Goal: Information Seeking & Learning: Learn about a topic

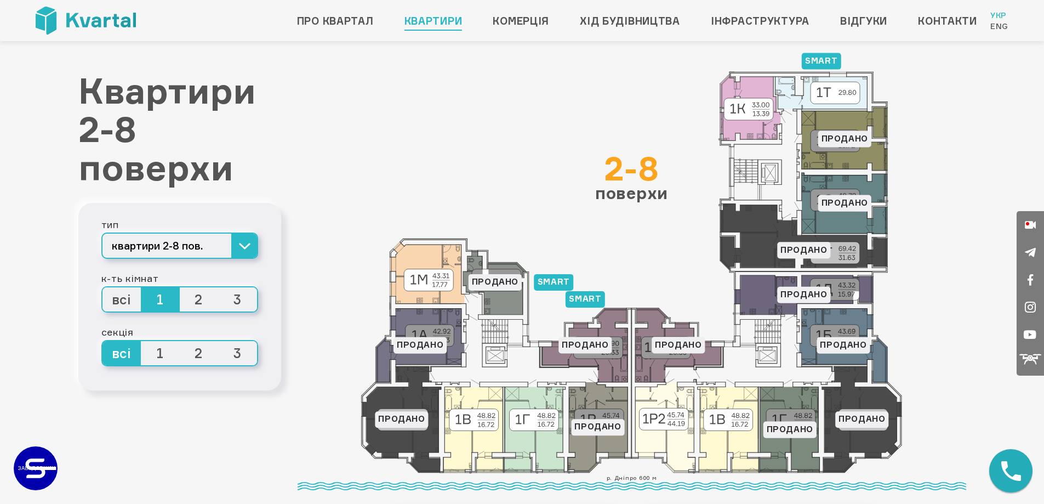
scroll to position [55, 0]
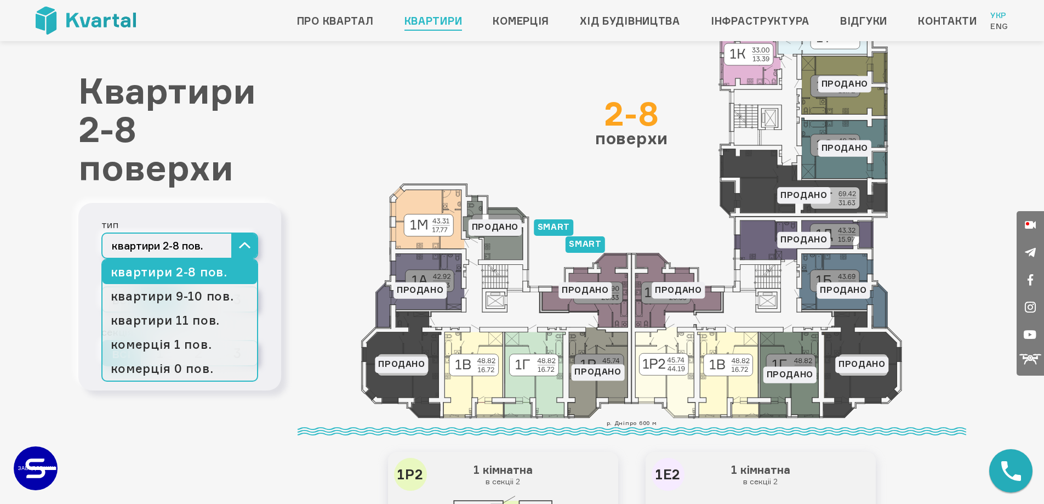
click at [236, 248] on button "квартири 2-8 пов." at bounding box center [179, 245] width 157 height 26
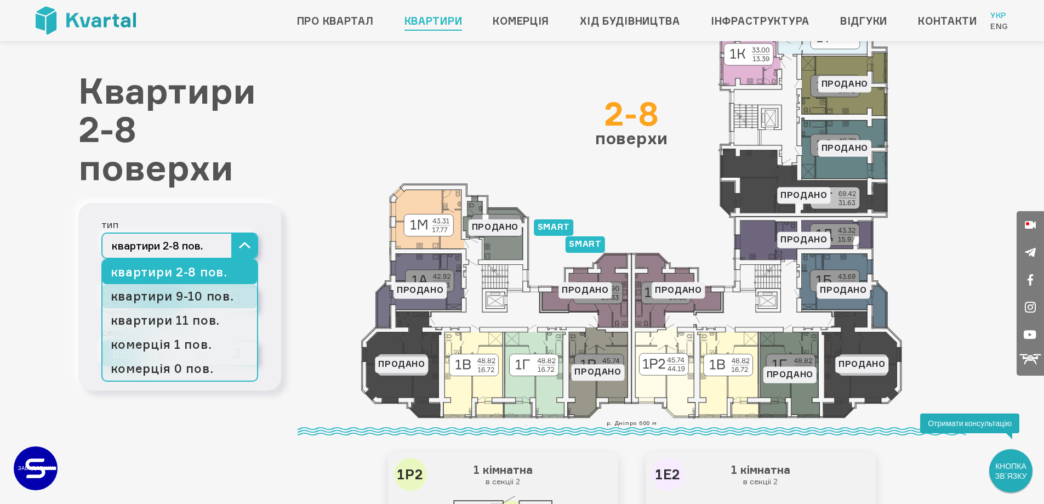
click at [229, 294] on link "квартири 9-10 пов." at bounding box center [180, 296] width 155 height 24
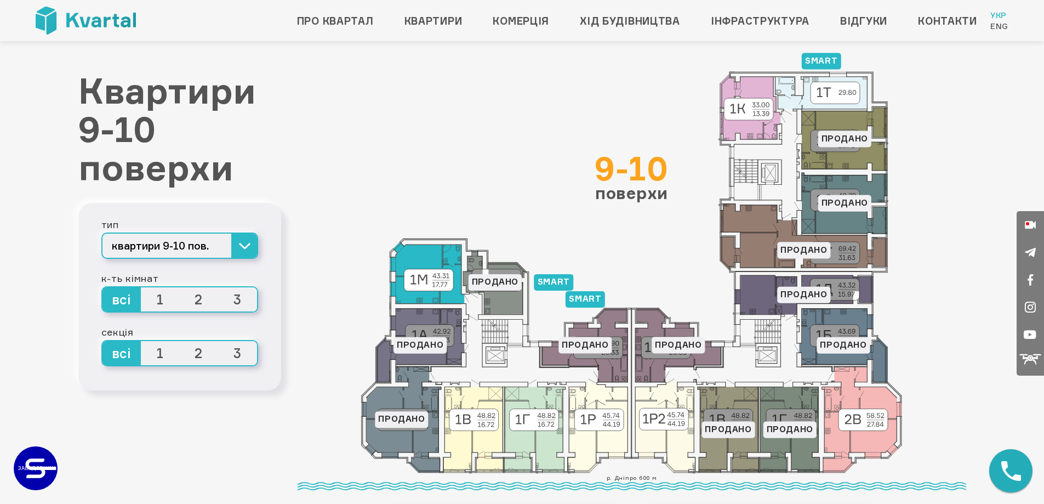
scroll to position [55, 0]
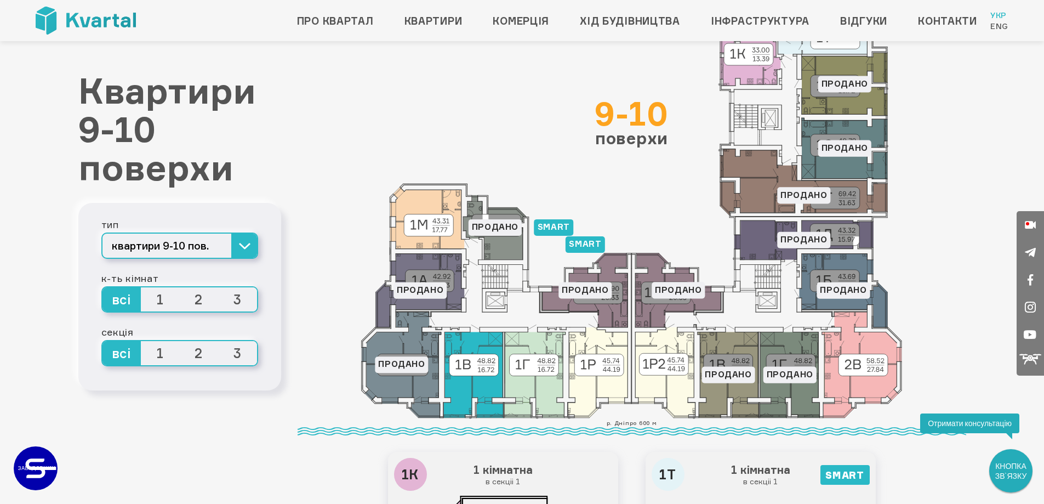
click at [487, 385] on icon at bounding box center [474, 375] width 60 height 86
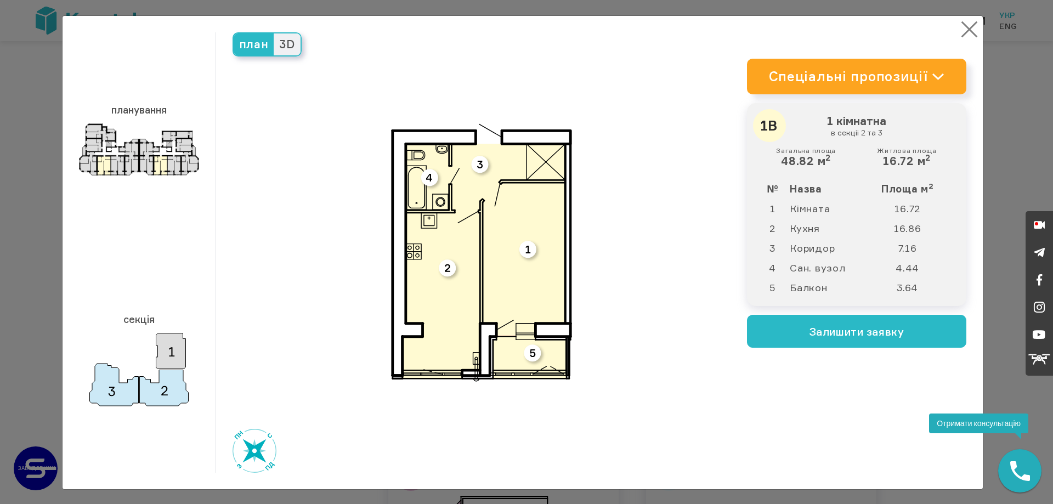
click at [961, 26] on button "×" at bounding box center [968, 29] width 21 height 21
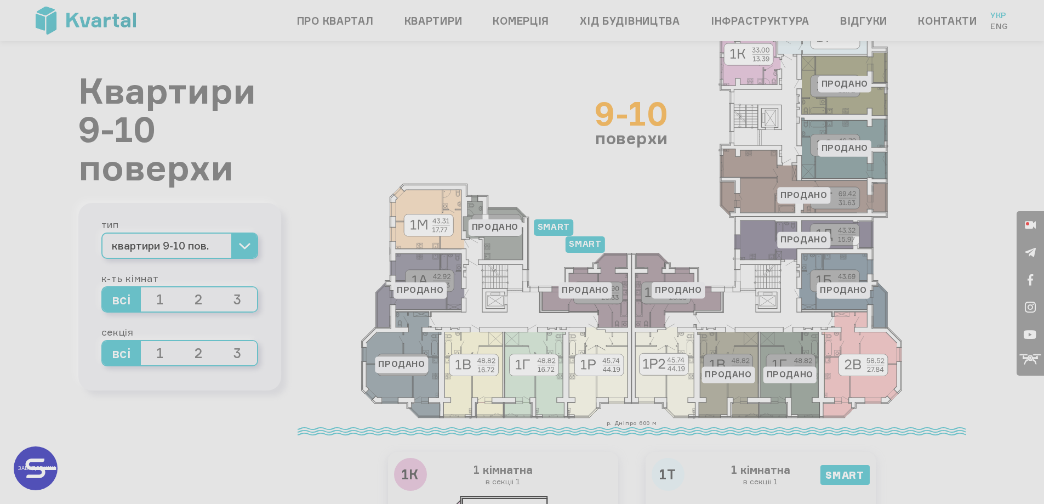
type input "+380"
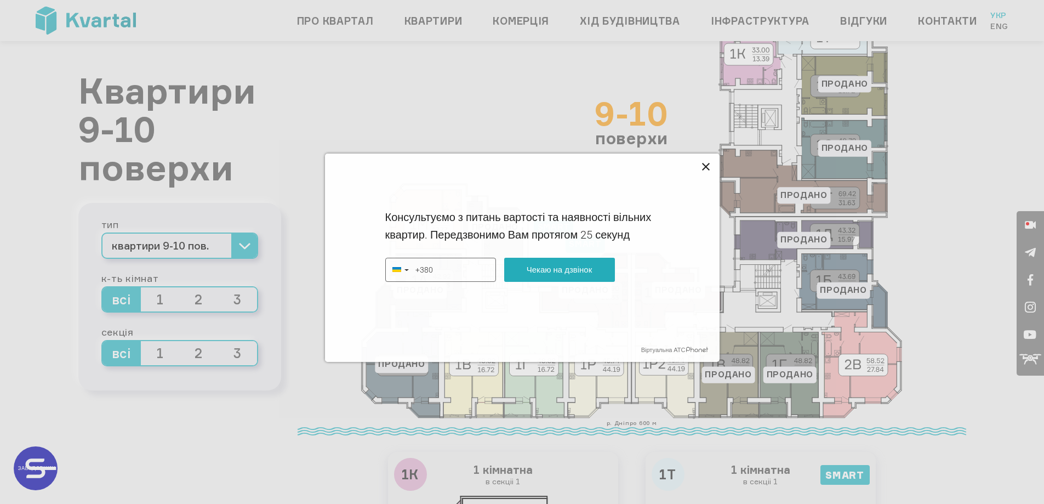
click at [710, 163] on icon at bounding box center [706, 166] width 13 height 13
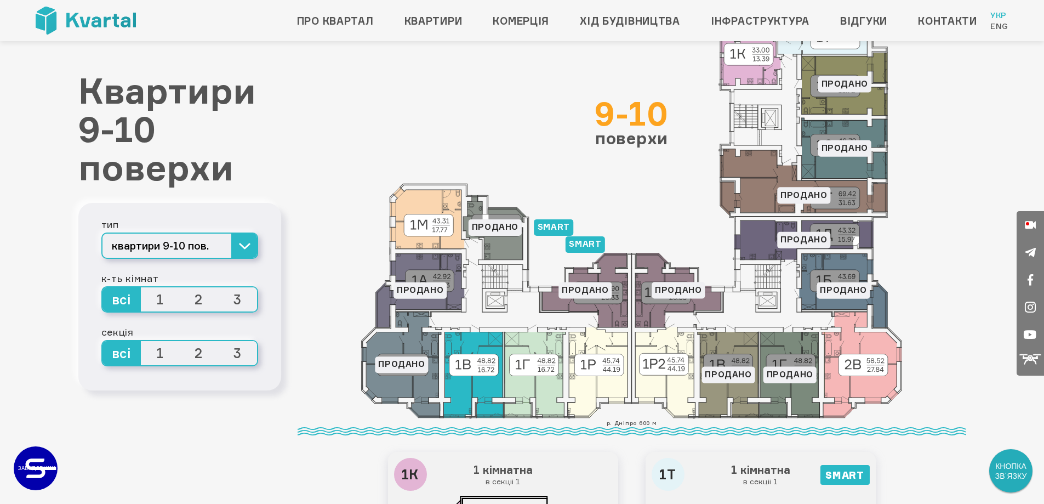
click at [469, 390] on icon at bounding box center [474, 375] width 60 height 86
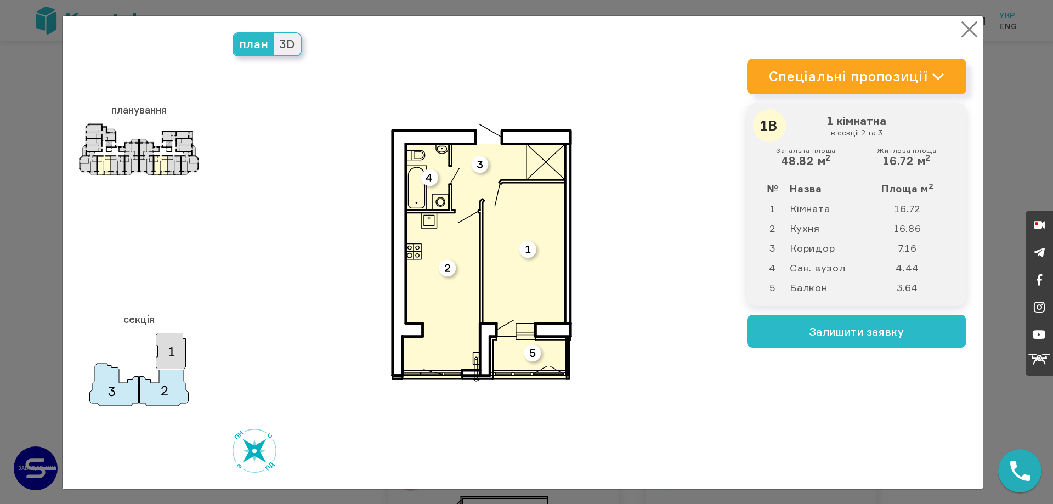
click at [969, 20] on button "×" at bounding box center [968, 29] width 21 height 21
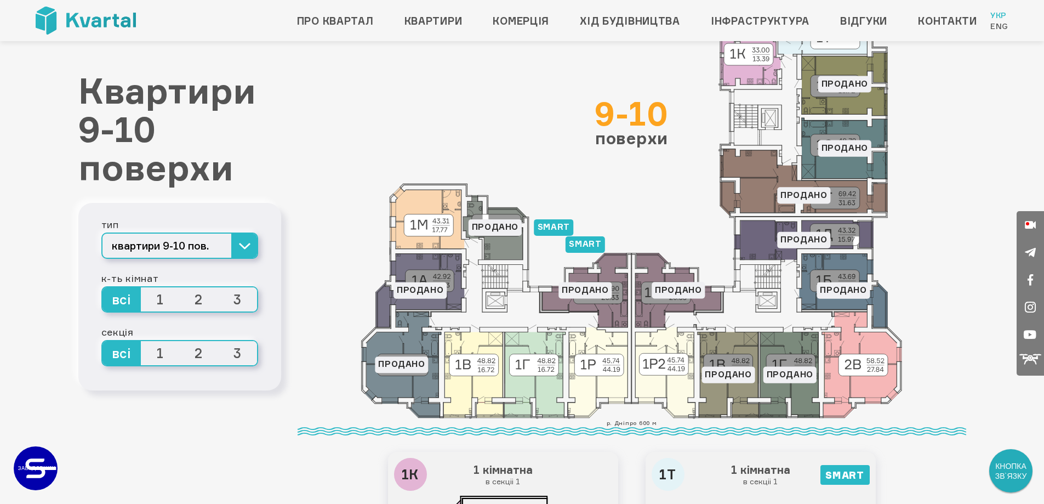
click at [242, 357] on span "3" at bounding box center [237, 353] width 39 height 24
click at [218, 341] on input "3" at bounding box center [218, 341] width 0 height 0
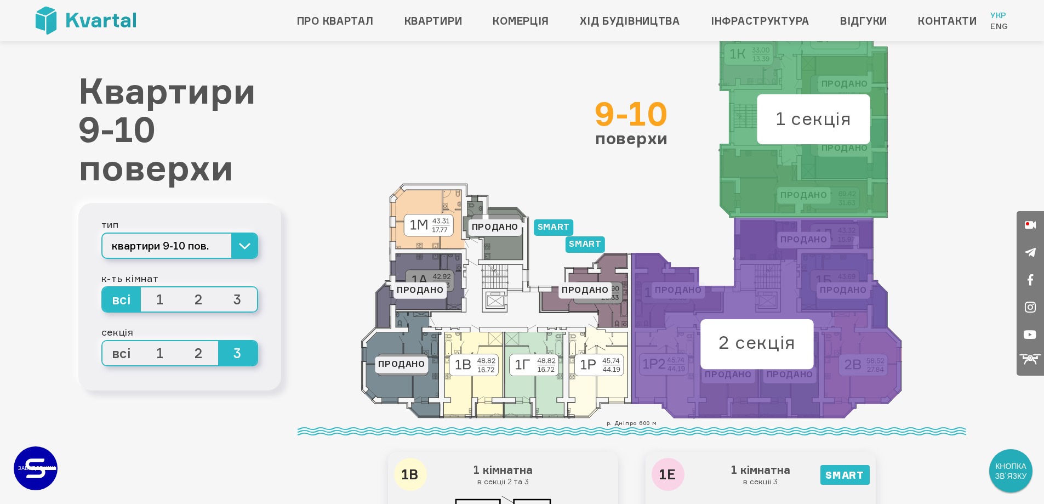
click at [188, 359] on span "2" at bounding box center [199, 353] width 39 height 24
click at [180, 341] on input "2" at bounding box center [180, 341] width 0 height 0
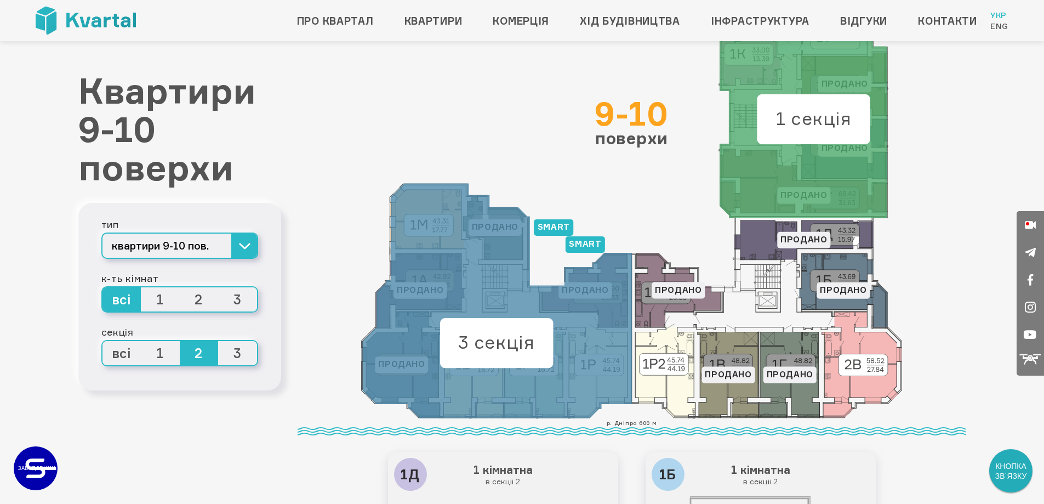
click at [164, 356] on span "1" at bounding box center [160, 353] width 39 height 24
click at [141, 341] on input "1" at bounding box center [141, 341] width 0 height 0
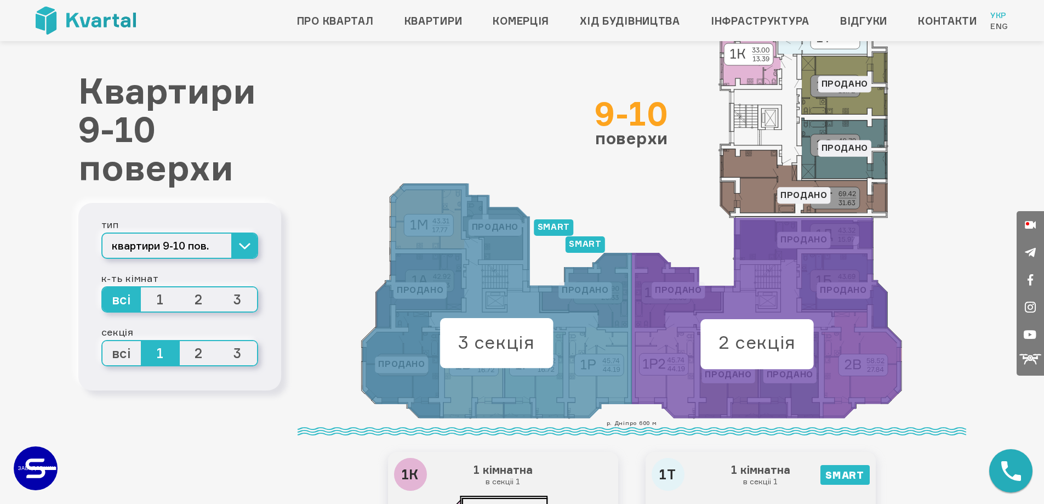
click at [195, 358] on span "2" at bounding box center [199, 353] width 39 height 24
click at [180, 341] on input "2" at bounding box center [180, 341] width 0 height 0
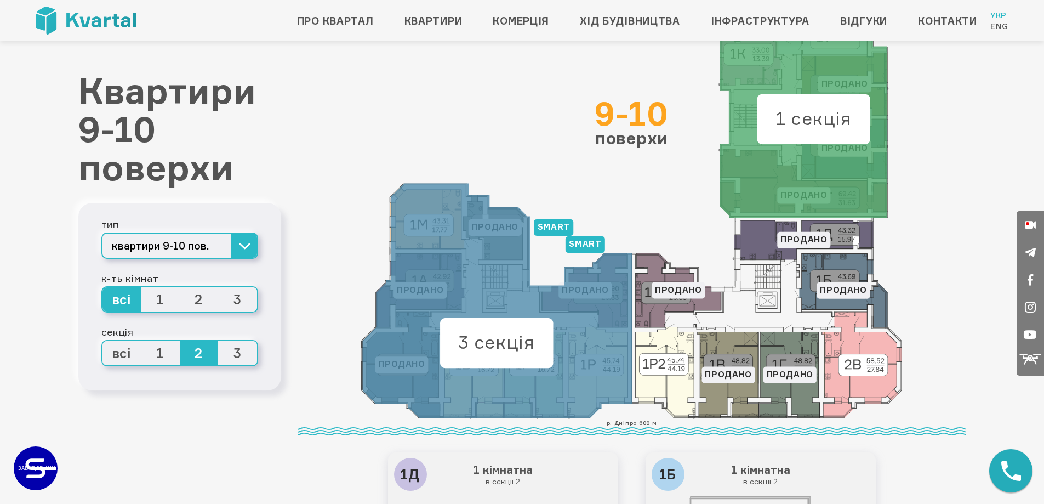
click at [224, 355] on span "3" at bounding box center [237, 353] width 39 height 24
click at [218, 341] on input "3" at bounding box center [218, 341] width 0 height 0
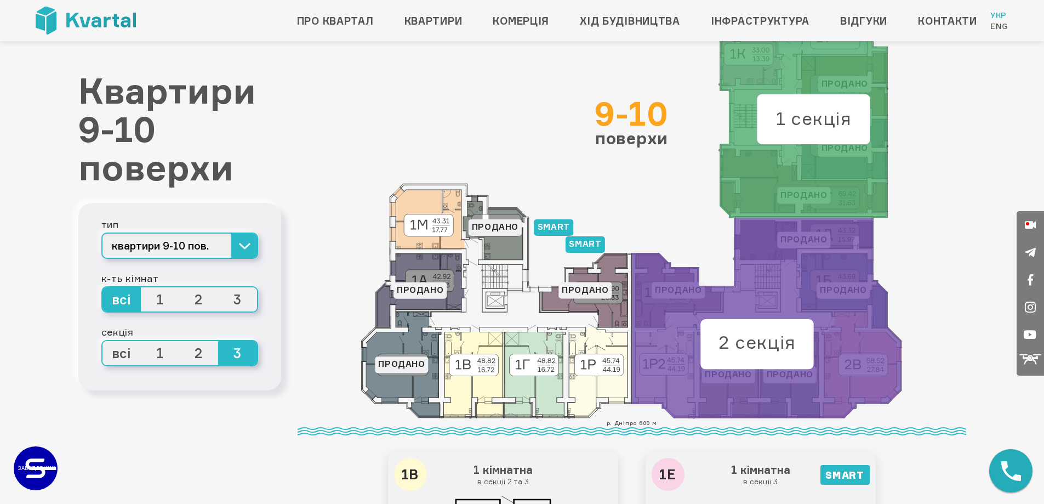
click at [124, 360] on span "всі" at bounding box center [122, 353] width 39 height 24
click at [103, 341] on input "всі" at bounding box center [103, 341] width 0 height 0
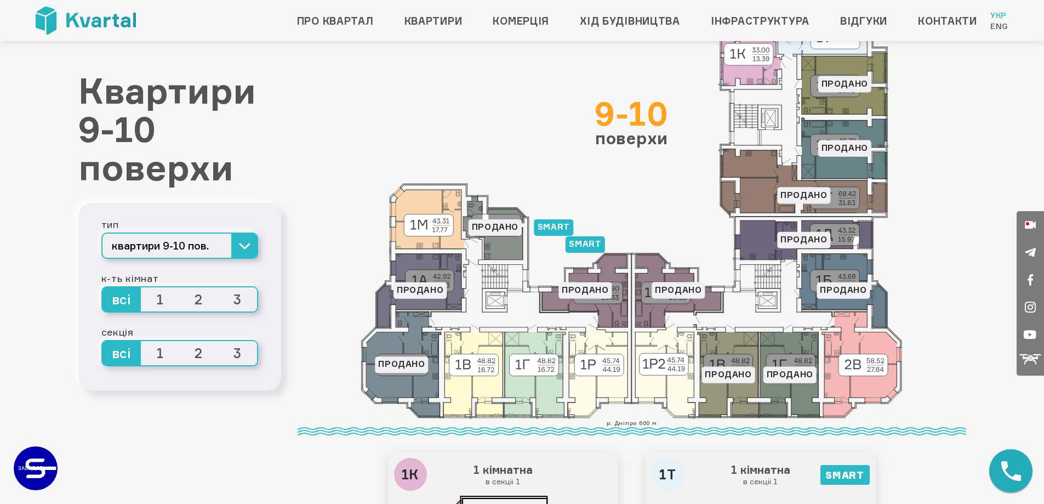
click at [161, 309] on span "1" at bounding box center [160, 299] width 39 height 24
click at [141, 287] on input "1" at bounding box center [141, 287] width 0 height 0
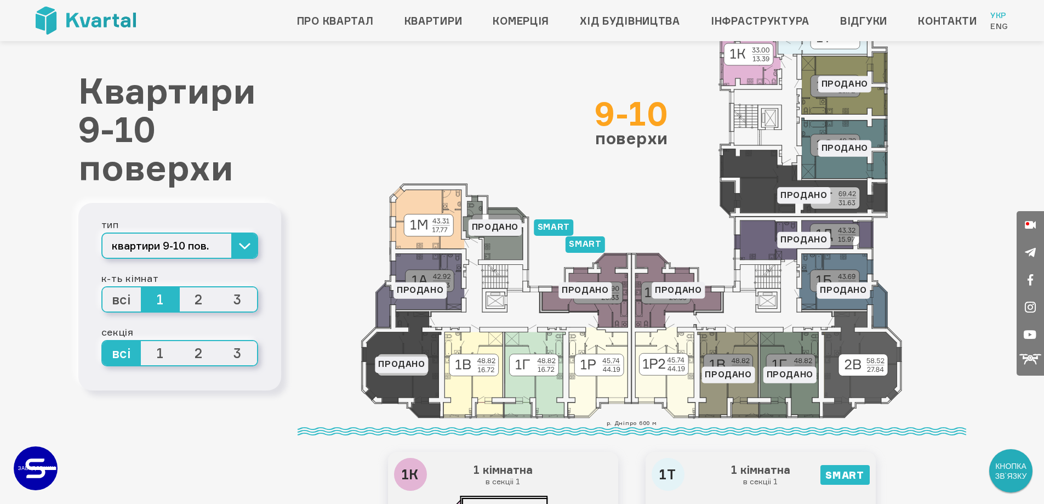
click at [202, 298] on span "2" at bounding box center [199, 299] width 39 height 24
click at [180, 287] on input "2" at bounding box center [180, 287] width 0 height 0
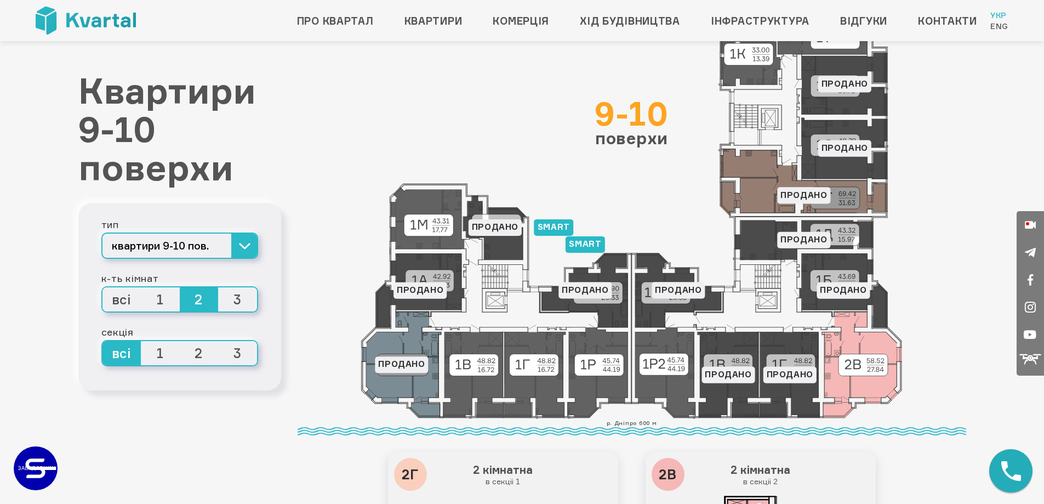
click at [226, 296] on span "3" at bounding box center [237, 299] width 39 height 24
click at [218, 287] on input "3" at bounding box center [218, 287] width 0 height 0
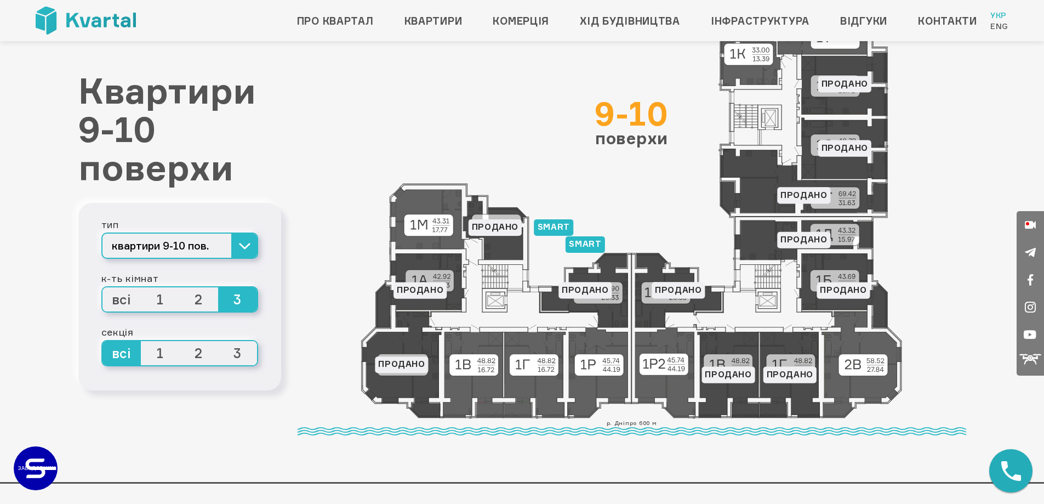
click at [197, 297] on span "2" at bounding box center [199, 299] width 39 height 24
click at [180, 287] on input "2" at bounding box center [180, 287] width 0 height 0
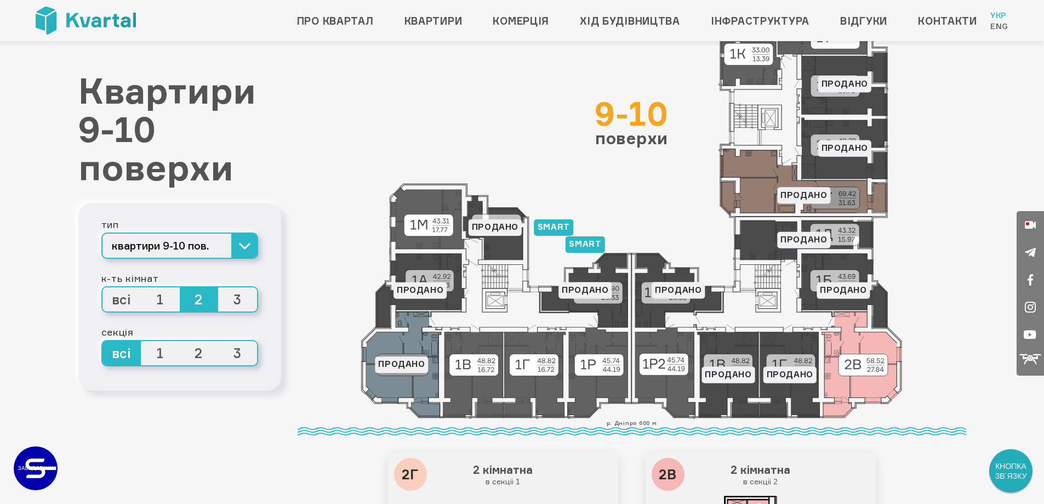
click at [163, 299] on span "1" at bounding box center [160, 299] width 39 height 24
click at [141, 287] on input "1" at bounding box center [141, 287] width 0 height 0
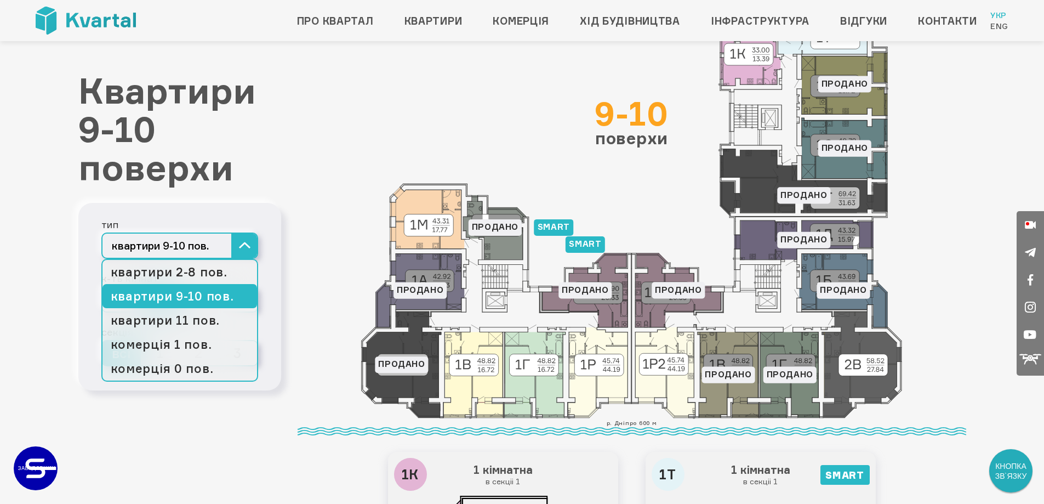
click at [224, 249] on button "квартири 9-10 пов." at bounding box center [179, 245] width 157 height 26
click at [212, 294] on link "квартири 9-10 пов." at bounding box center [180, 296] width 155 height 24
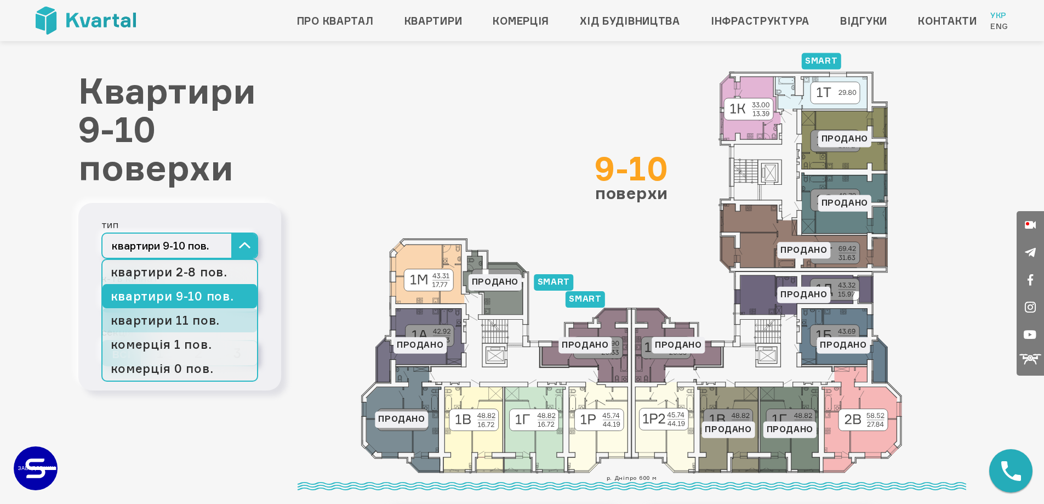
click at [225, 317] on link "квартири 11 пов." at bounding box center [180, 320] width 155 height 24
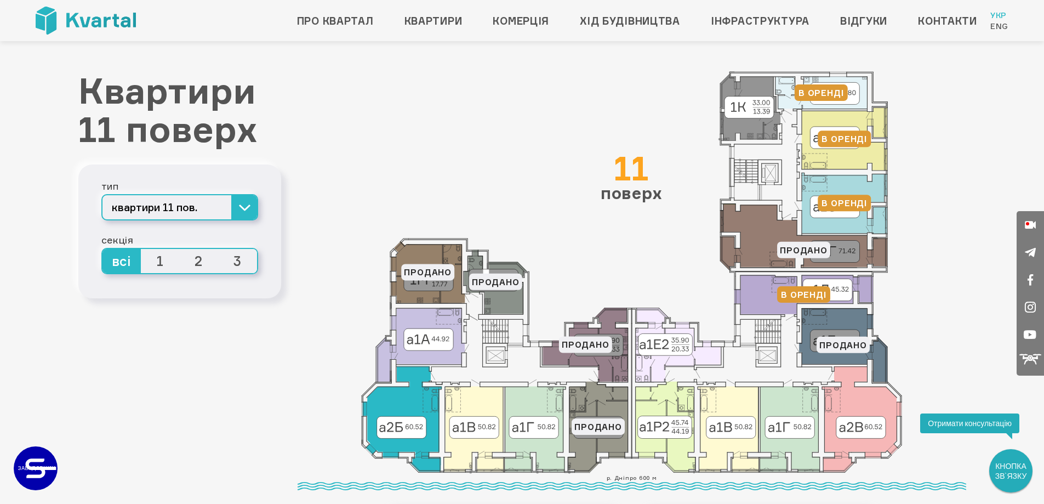
click at [421, 434] on icon at bounding box center [402, 419] width 80 height 106
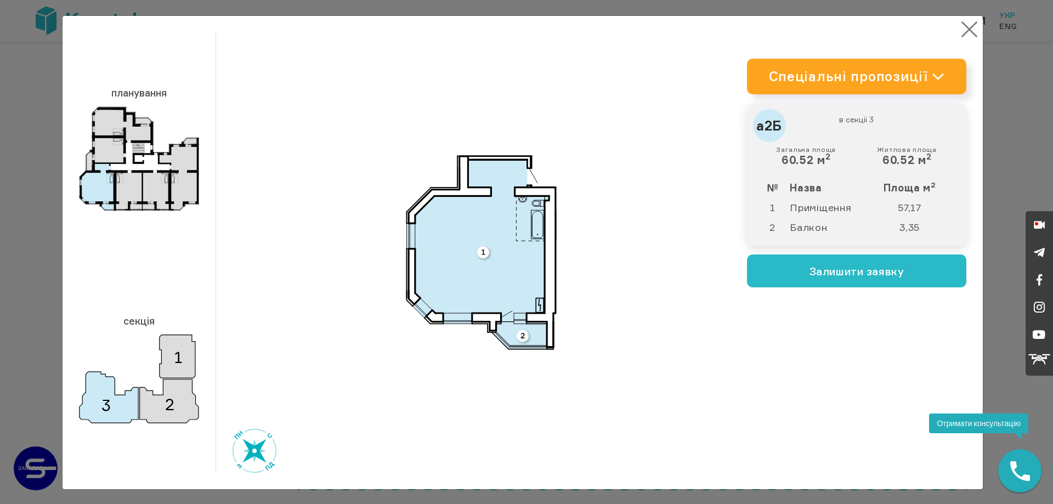
click at [966, 21] on button "×" at bounding box center [968, 29] width 21 height 21
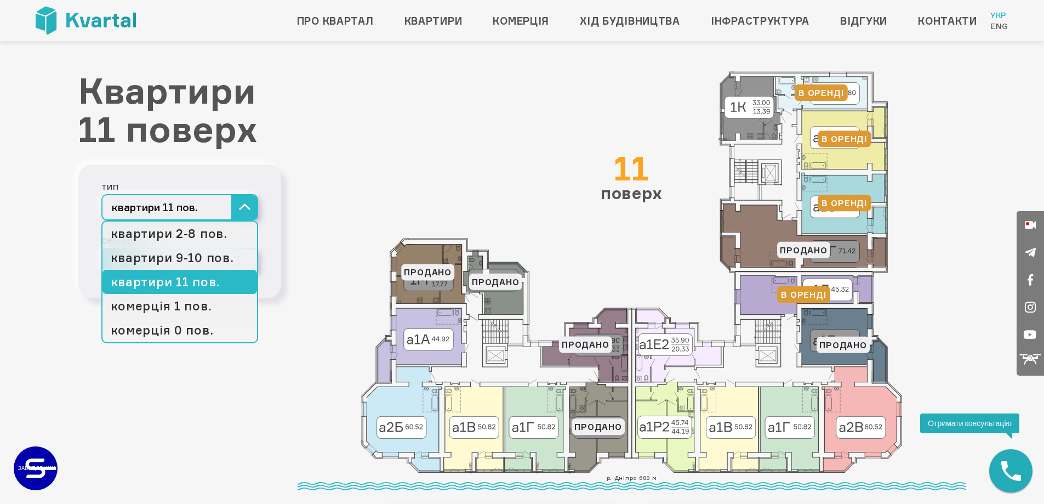
click at [206, 206] on button "квартири 11 пов." at bounding box center [179, 207] width 157 height 26
click at [208, 230] on link "квартири 2-8 пов." at bounding box center [180, 234] width 155 height 24
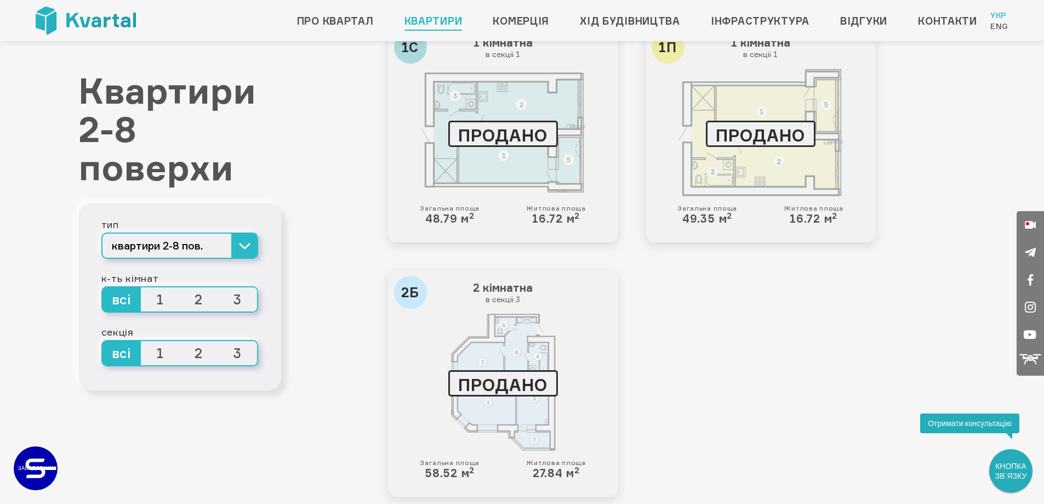
scroll to position [2835, 0]
